Goal: Navigation & Orientation: Find specific page/section

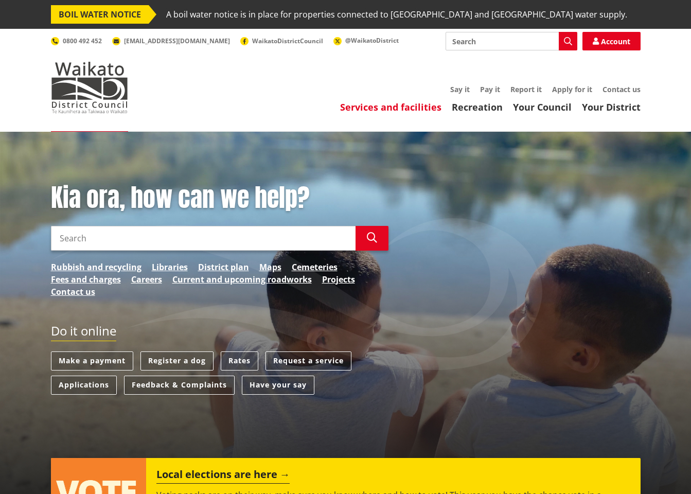
click at [397, 107] on link "Services and facilities" at bounding box center [390, 107] width 101 height 12
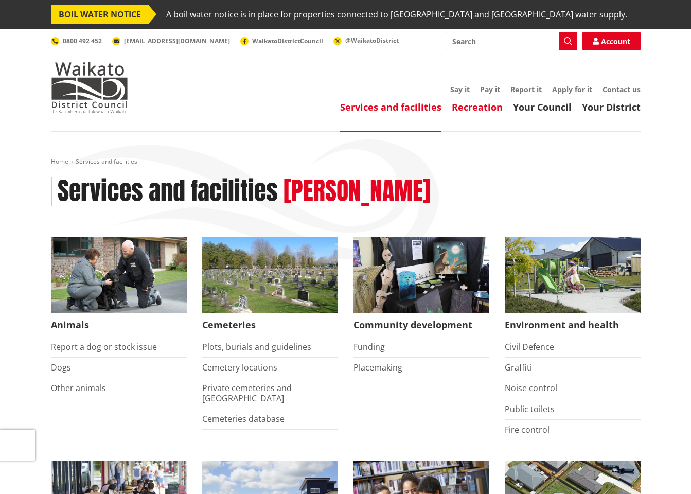
click at [476, 110] on link "Recreation" at bounding box center [477, 107] width 51 height 12
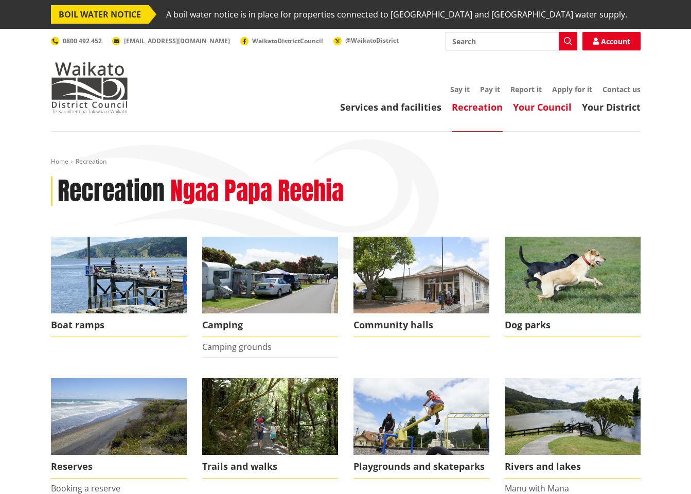
click at [530, 110] on link "Your Council" at bounding box center [542, 107] width 59 height 12
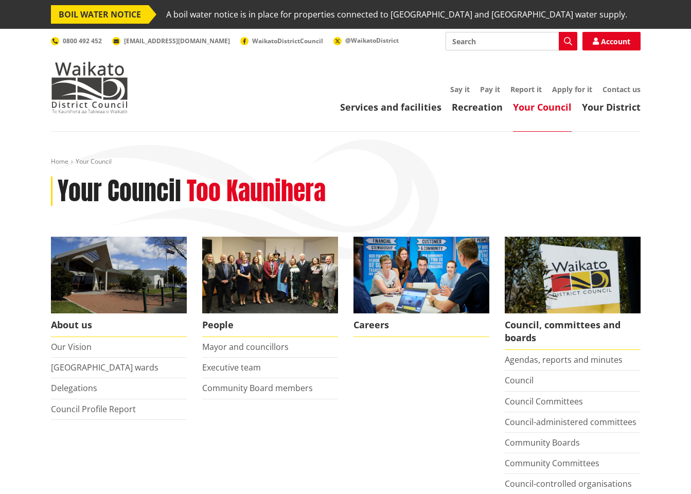
scroll to position [45, 0]
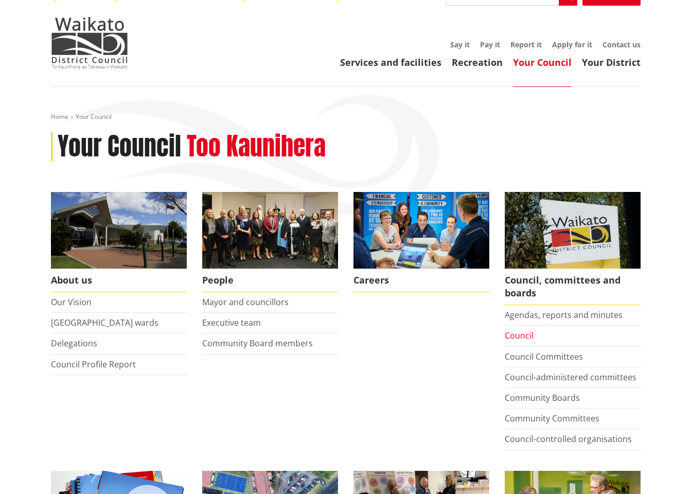
click at [520, 331] on link "Council" at bounding box center [519, 335] width 29 height 11
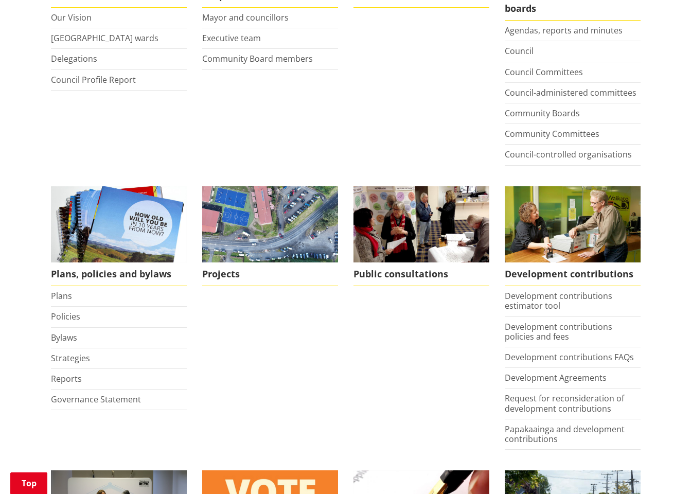
scroll to position [198, 0]
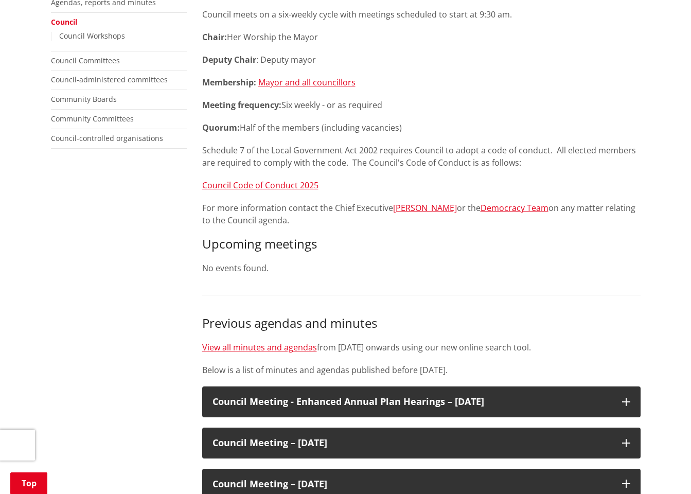
scroll to position [123, 0]
